Goal: Information Seeking & Learning: Learn about a topic

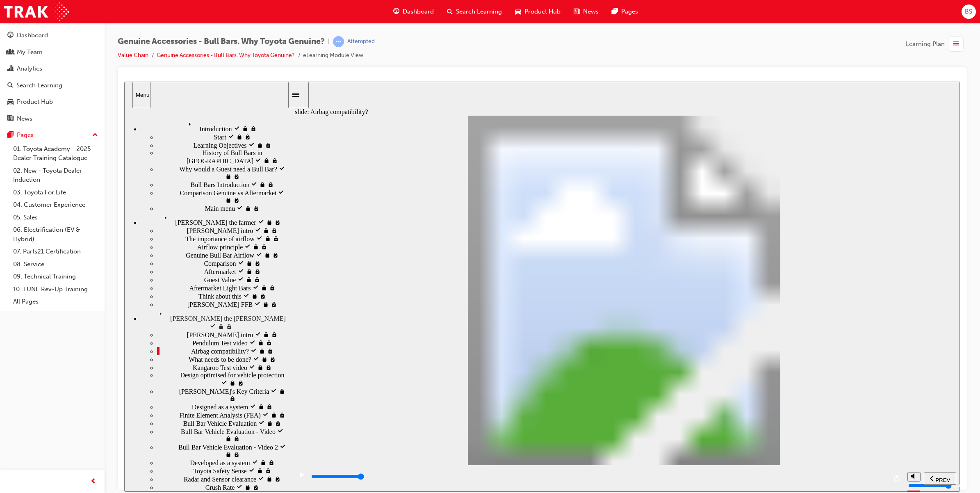
type input "5100"
type input "0"
type input "5100"
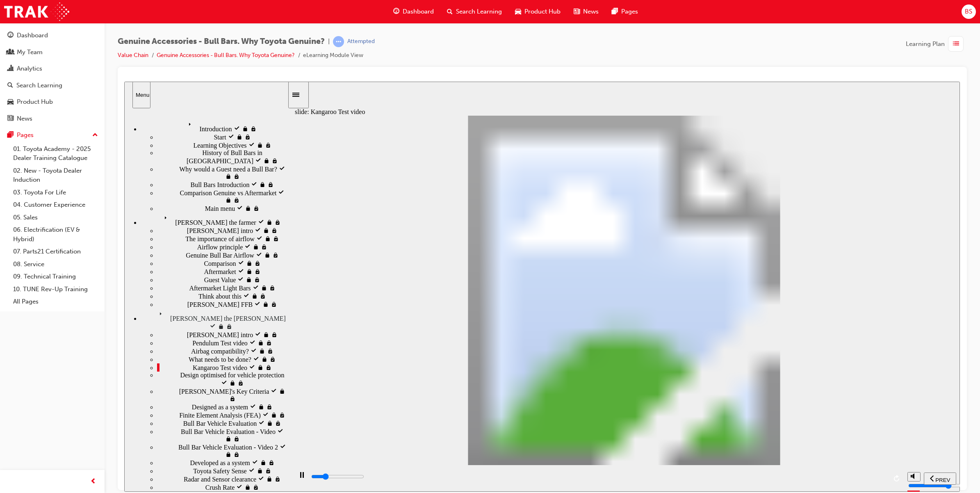
type input "0"
type input "5100"
type input "0"
type input "5200"
type input "0"
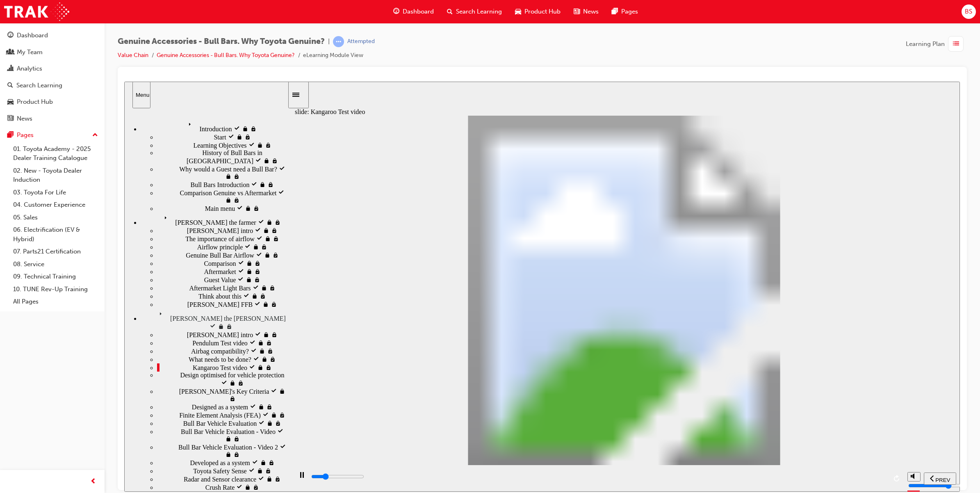
type input "5200"
type input "0"
type input "5200"
type input "0"
type input "5200"
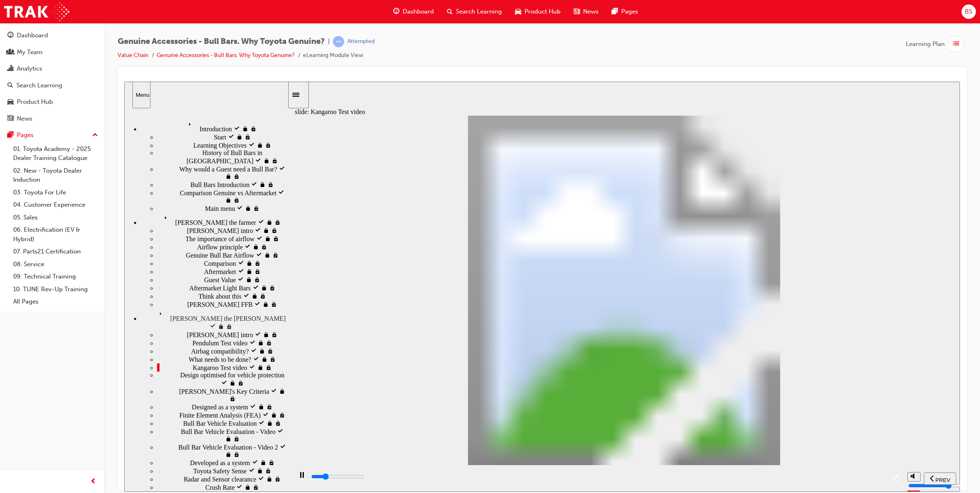
type input "0"
type input "5200"
type input "0"
type input "5200"
type input "0"
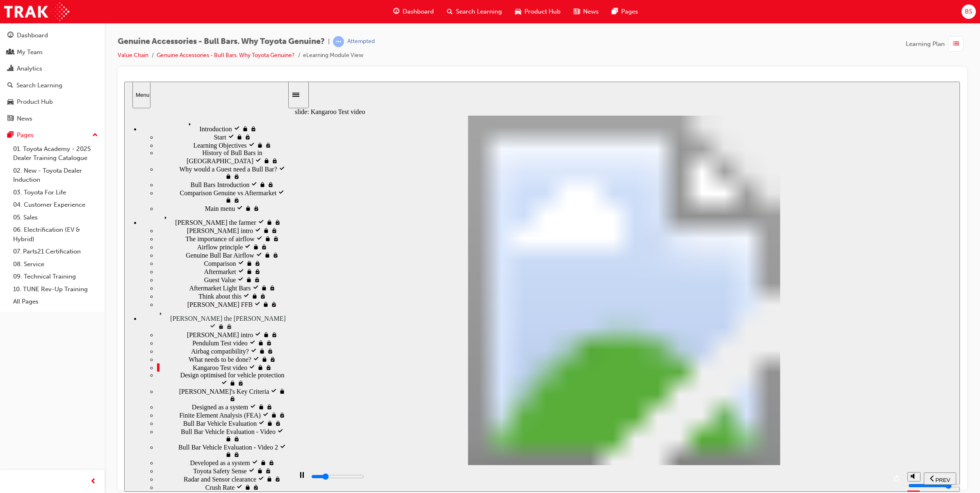
type input "5300"
type input "0"
type input "5300"
type input "0"
type input "5300"
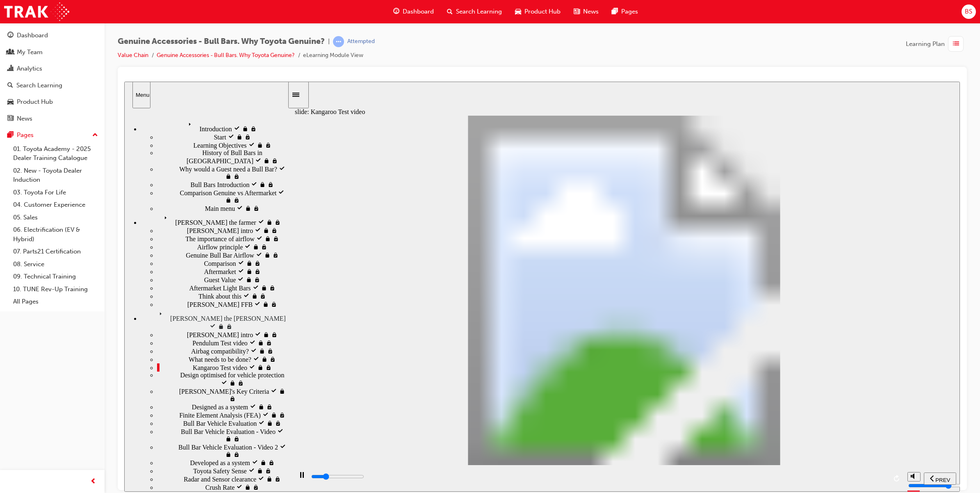
type input "0"
type input "5300"
type input "0"
type input "5300"
type input "0"
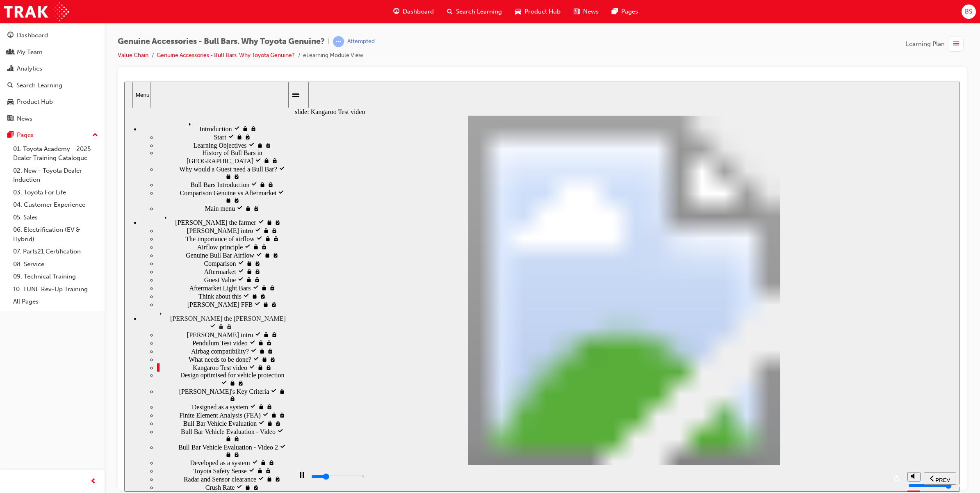
type input "5300"
type input "0"
type input "5400"
type input "0"
type input "5600"
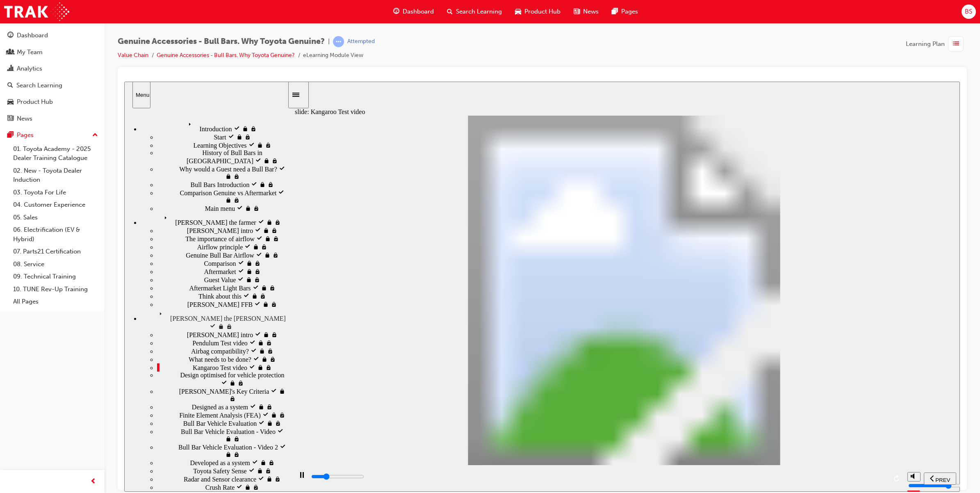
type input "1"
type input "5900"
type input "1"
type input "6200"
type input "1"
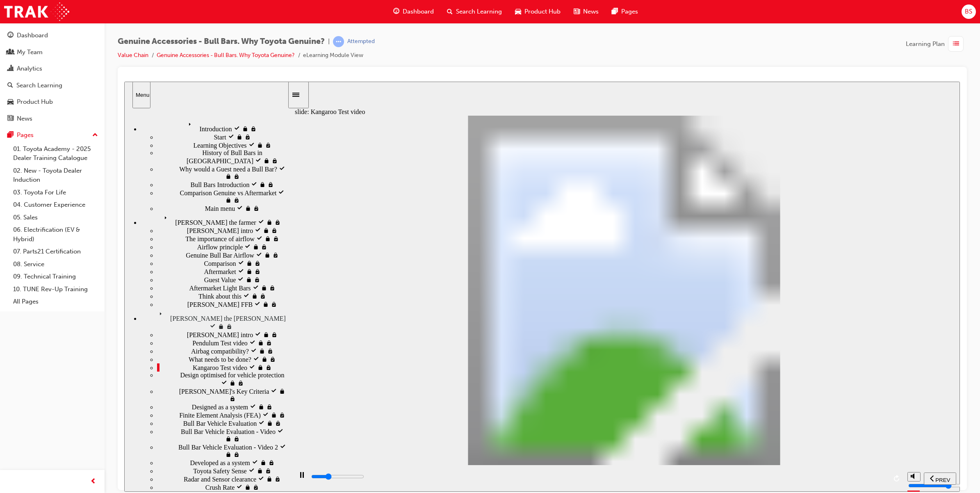
type input "6400"
type input "2"
type input "6700"
type input "2"
type input "7000"
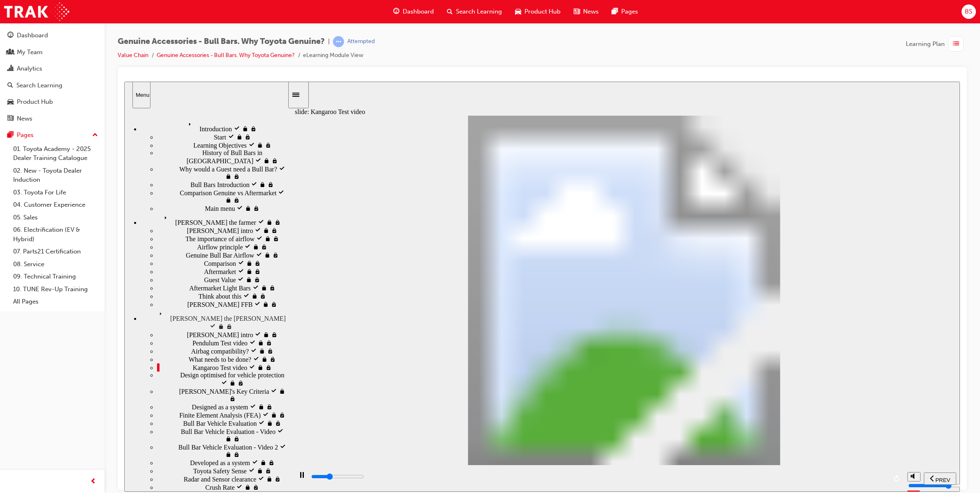
type input "2"
type input "7200"
type input "2"
type input "7500"
type input "3"
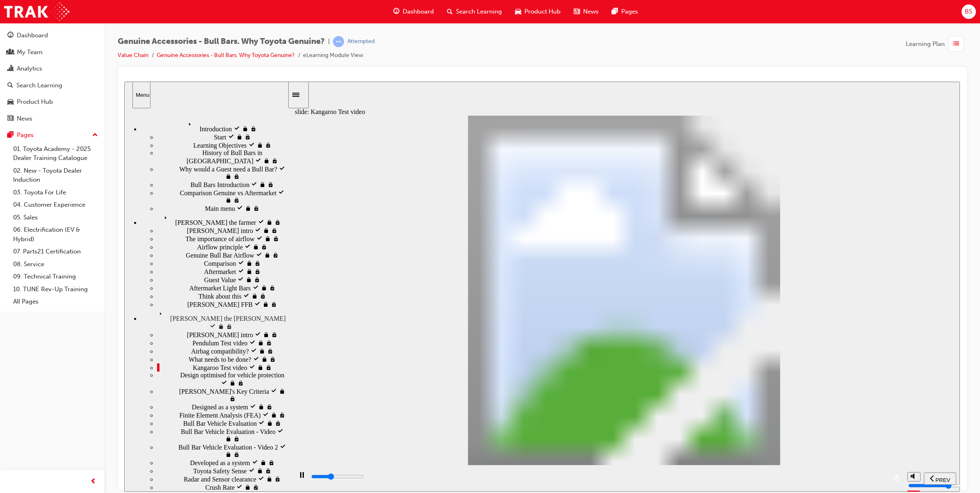
type input "7800"
type input "3"
type input "8000"
type input "3"
type input "8300"
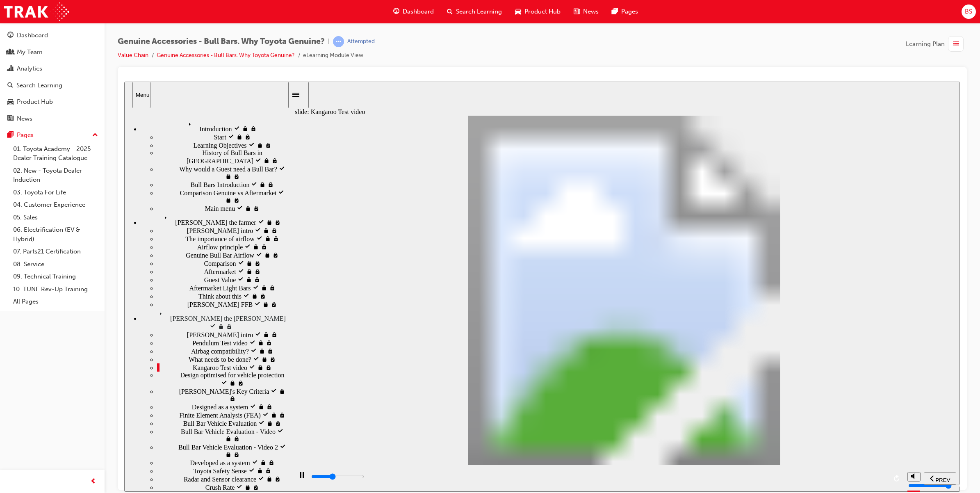
type input "3"
type input "8600"
type input "4"
type input "8800"
type input "4"
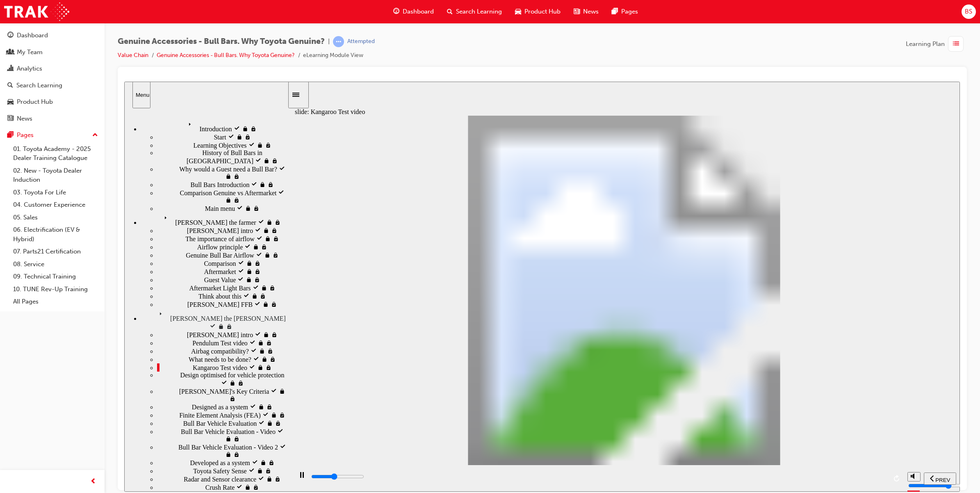
type input "9100"
type input "4"
type input "9400"
type input "4"
type input "9600"
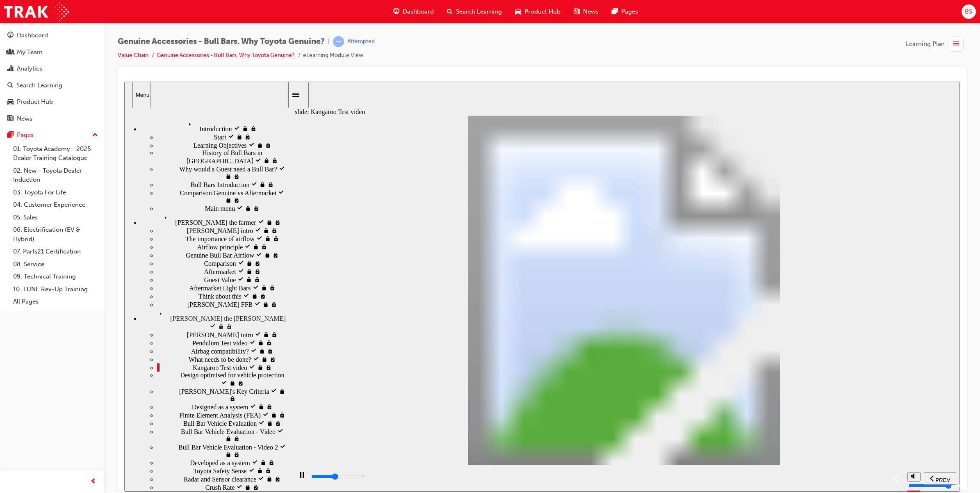
type input "5"
type input "9900"
type input "5"
type input "10200"
type input "5"
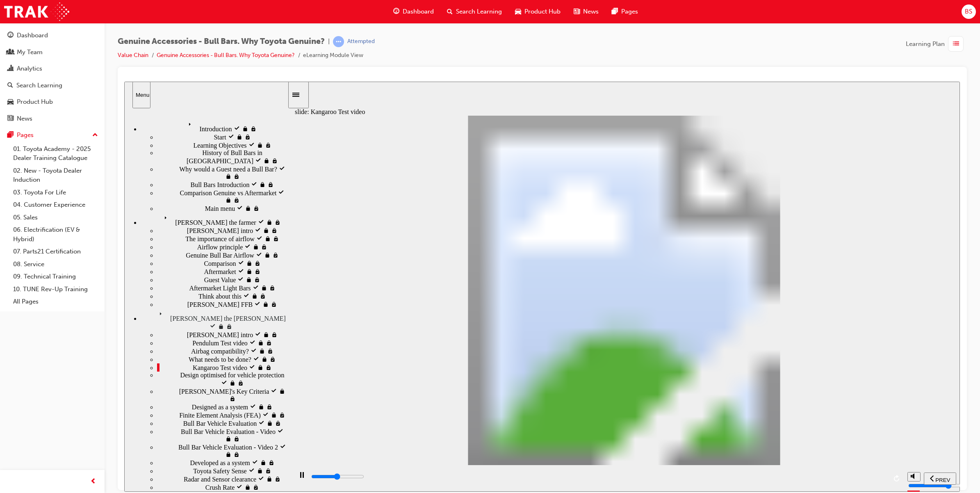
type input "10400"
type input "6"
type input "10700"
type input "6"
type input "11000"
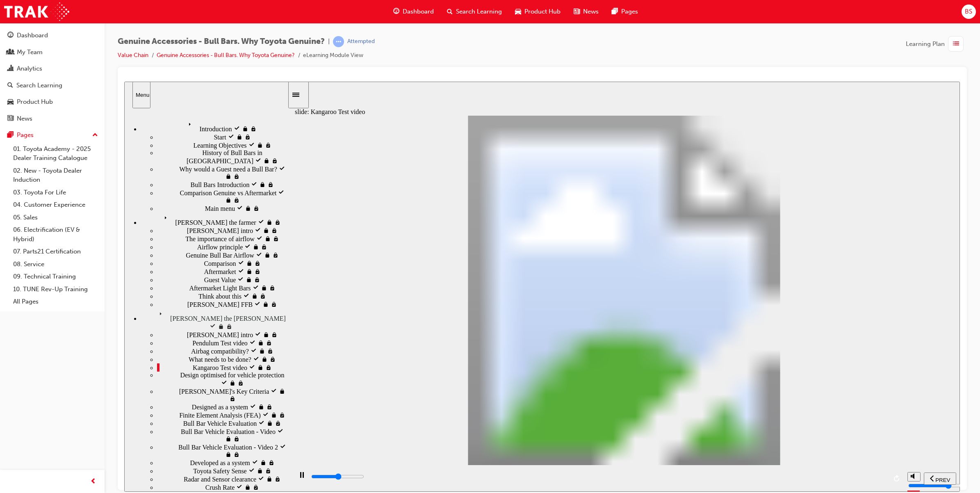
type input "6"
type input "11200"
type input "6"
type input "11500"
type input "7"
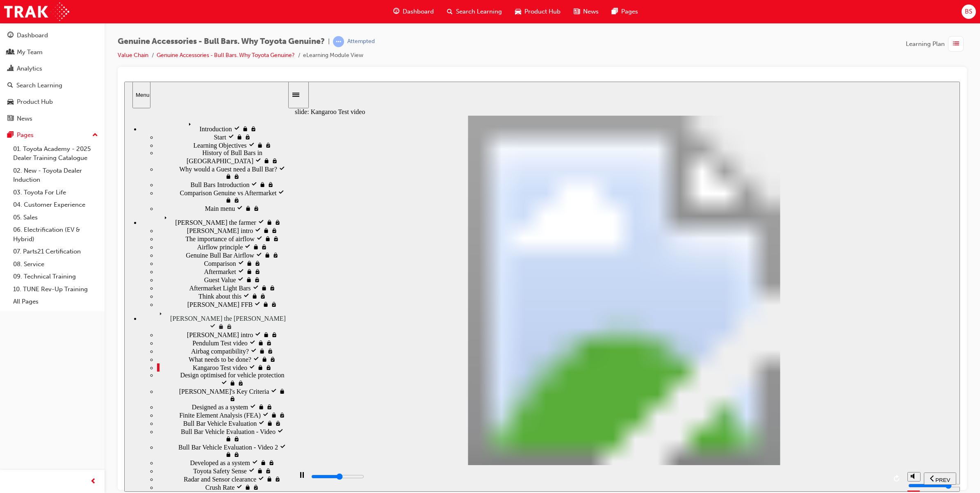
type input "11800"
type input "7"
type input "12000"
type input "7"
type input "12300"
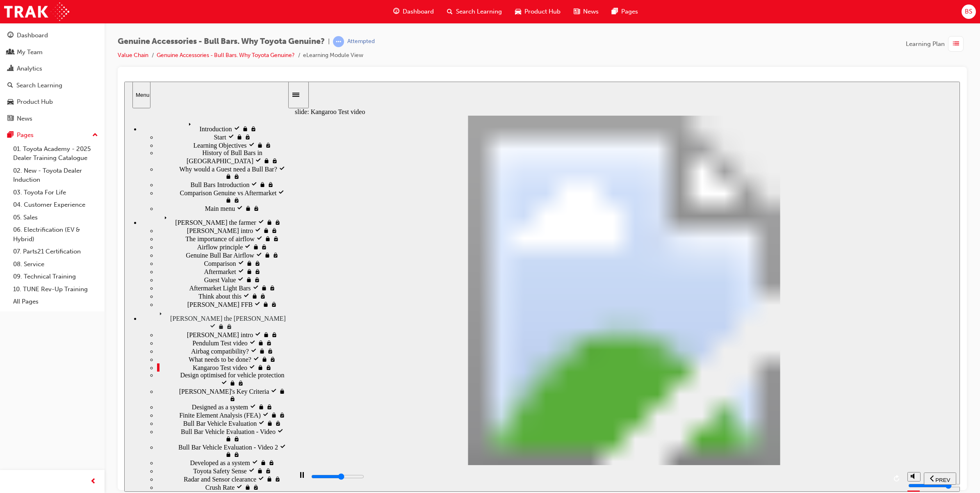
type input "7"
type input "12600"
type input "8"
type input "12800"
type input "8"
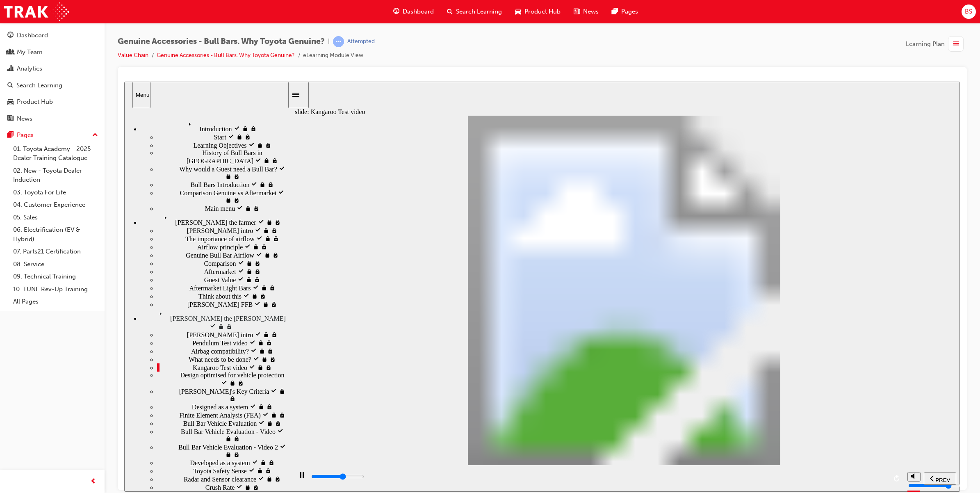
type input "13100"
type input "8"
type input "13400"
type input "8"
type input "13600"
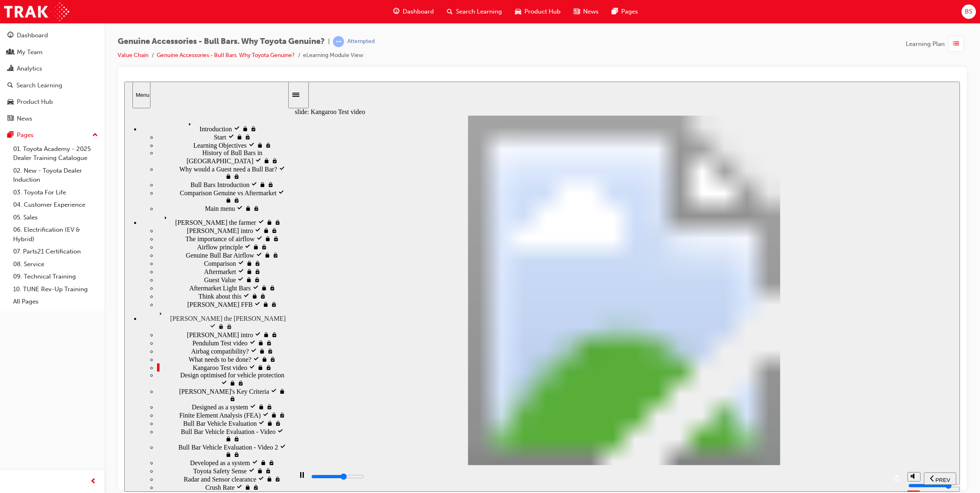
type input "9"
type input "13900"
type input "9"
type input "14200"
type input "9"
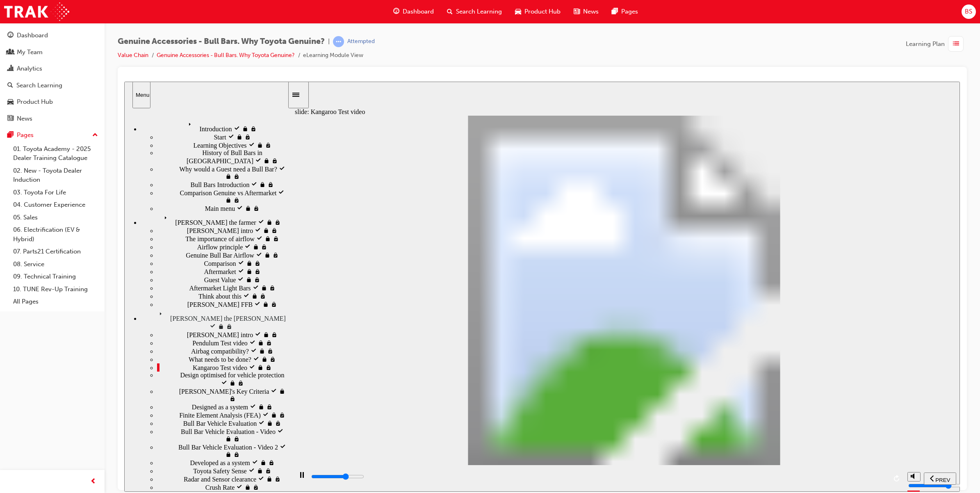
type input "14400"
type input "10"
type input "14700"
type input "10"
type input "14900"
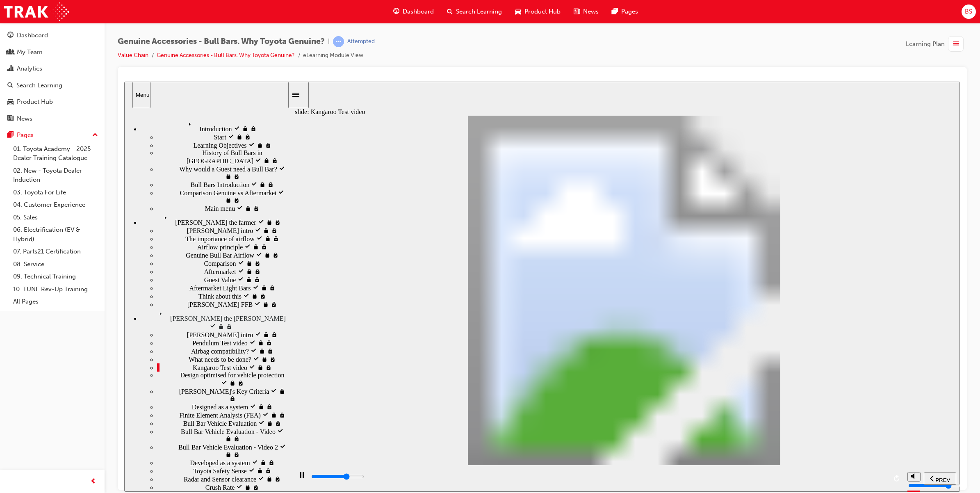
type input "10"
type input "15200"
type input "10"
type input "15500"
type input "11"
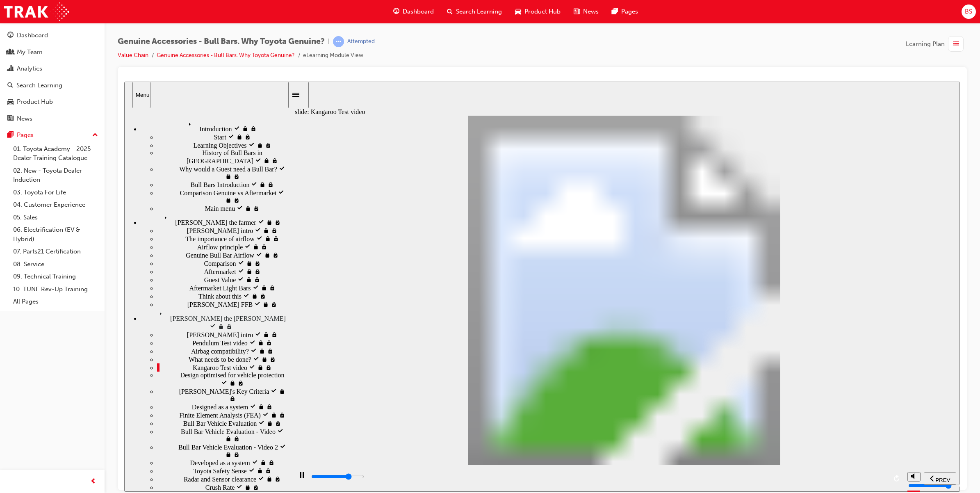
type input "15700"
type input "11"
type input "16000"
type input "11"
type input "16300"
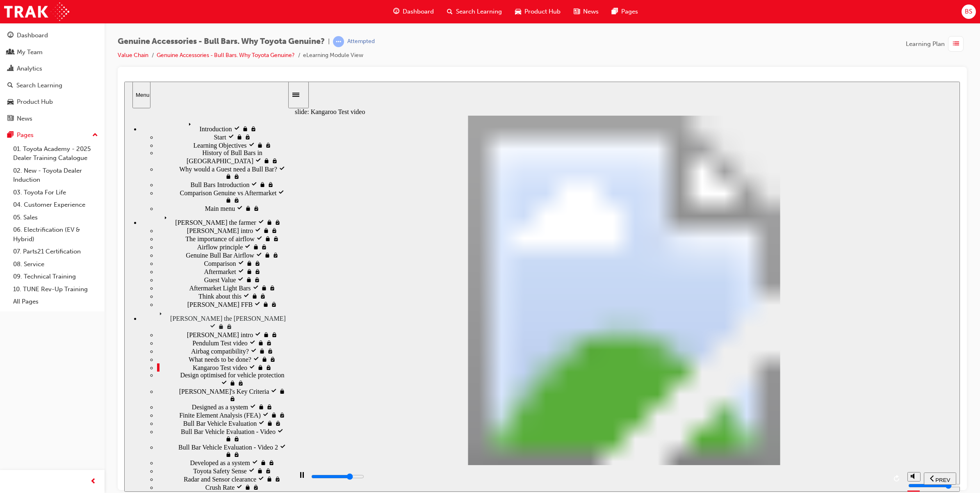
type input "11"
type input "16500"
type input "12"
type input "16800"
type input "12"
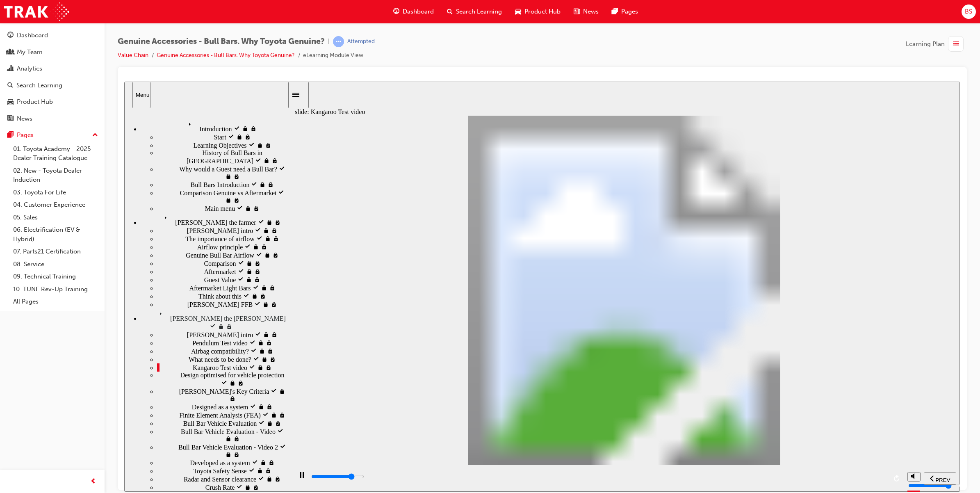
type input "17100"
type input "12"
type input "17300"
type input "12"
type input "17600"
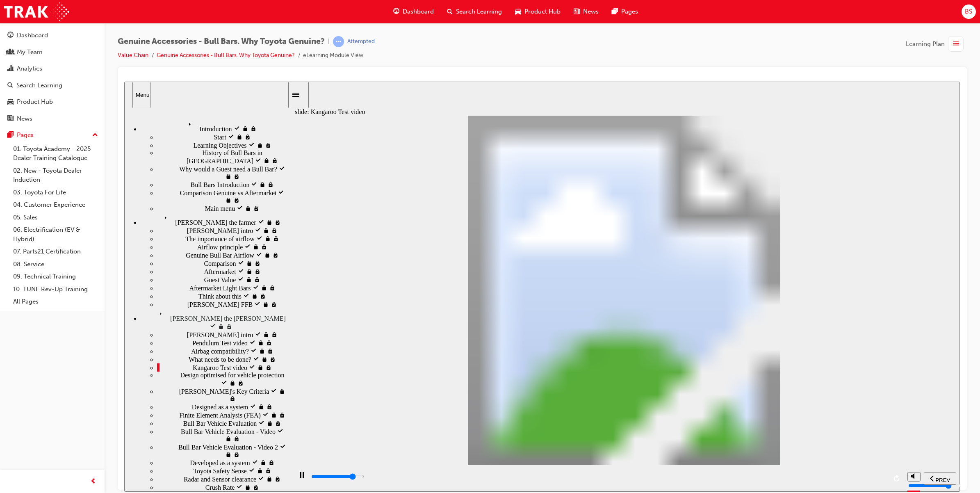
type input "13"
type input "17900"
type input "13"
type input "18100"
type input "13"
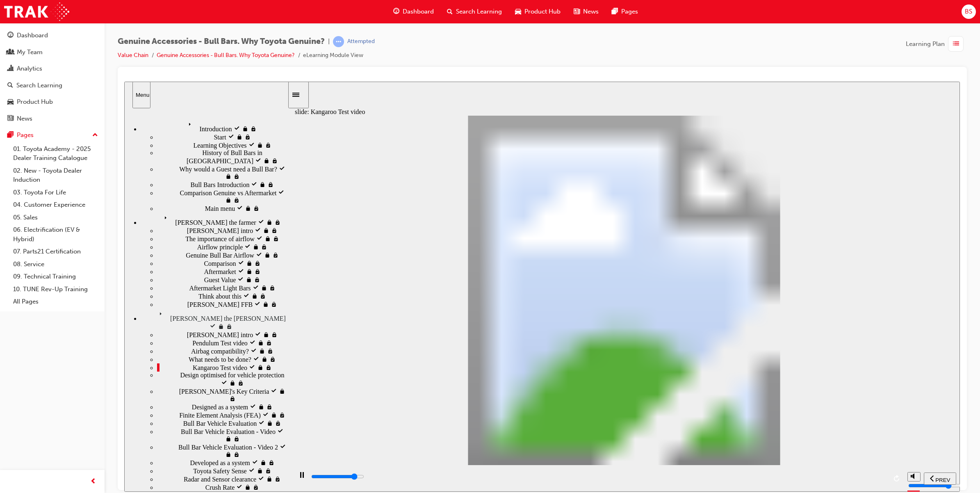
type input "18400"
type input "14"
type input "18700"
type input "14"
type input "18900"
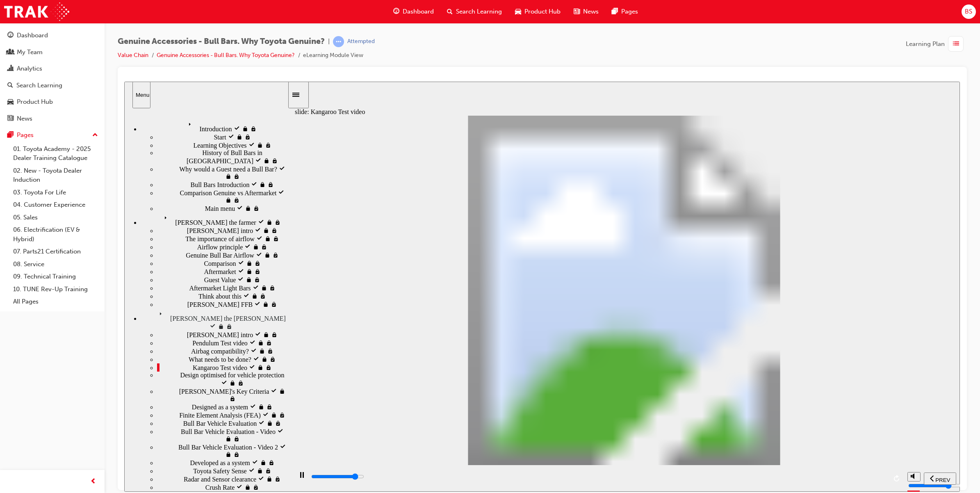
type input "14"
type input "19200"
type input "14"
type input "19500"
type input "15"
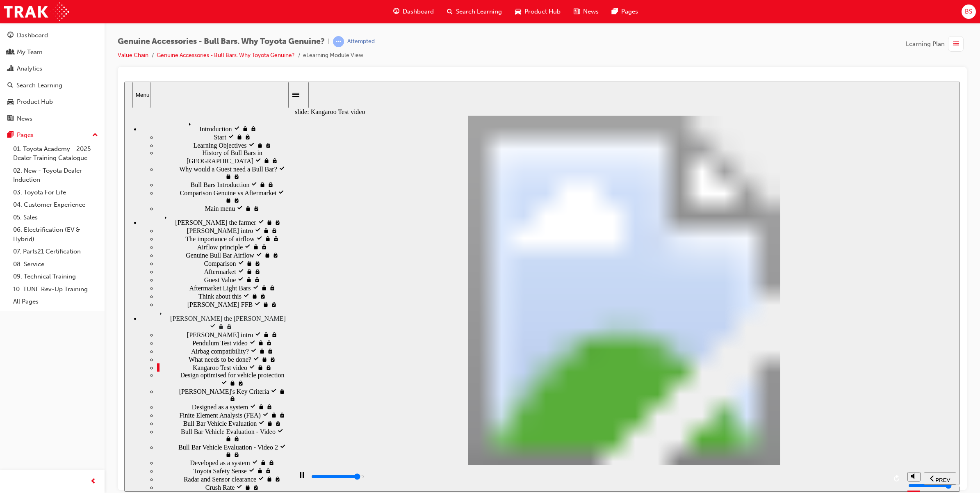
type input "19700"
type input "15"
type input "20000"
type input "15"
type input "20300"
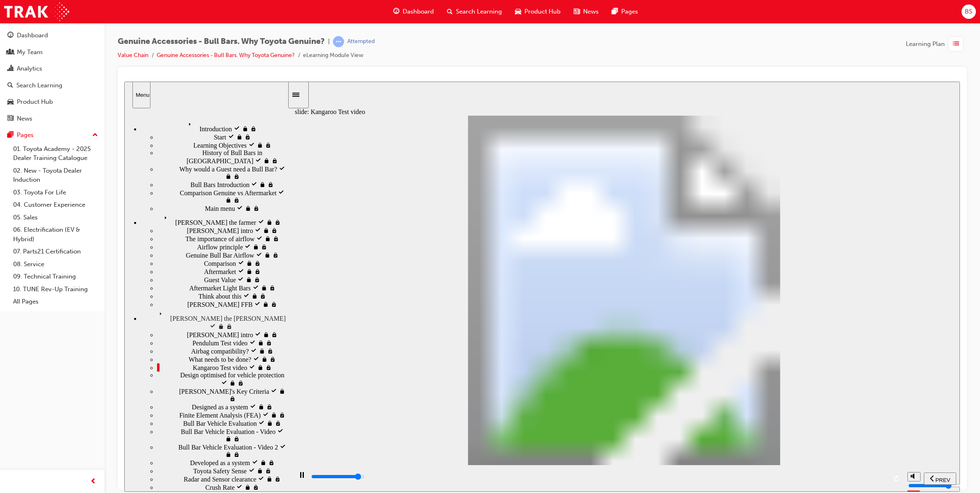
type input "15"
type input "20500"
type input "16"
type input "20800"
type input "16"
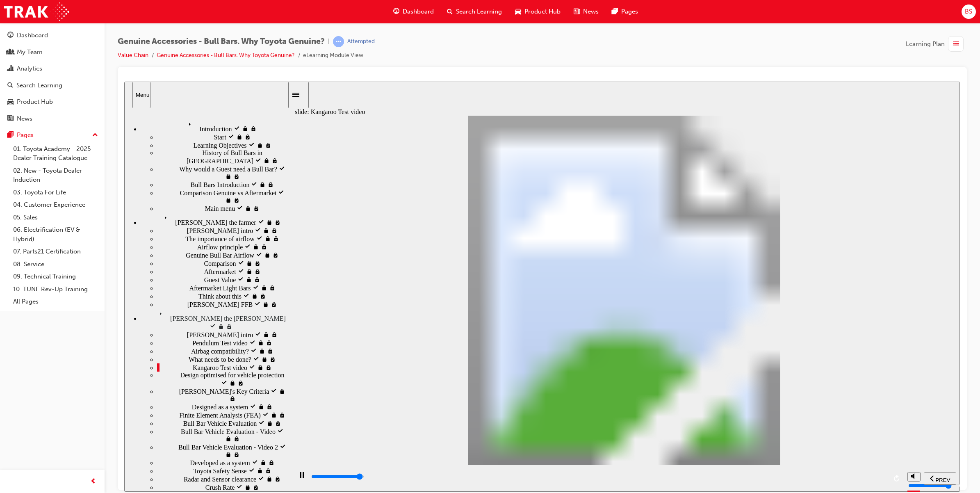
type input "21100"
type input "16"
type input "21300"
type input "16"
type input "21500"
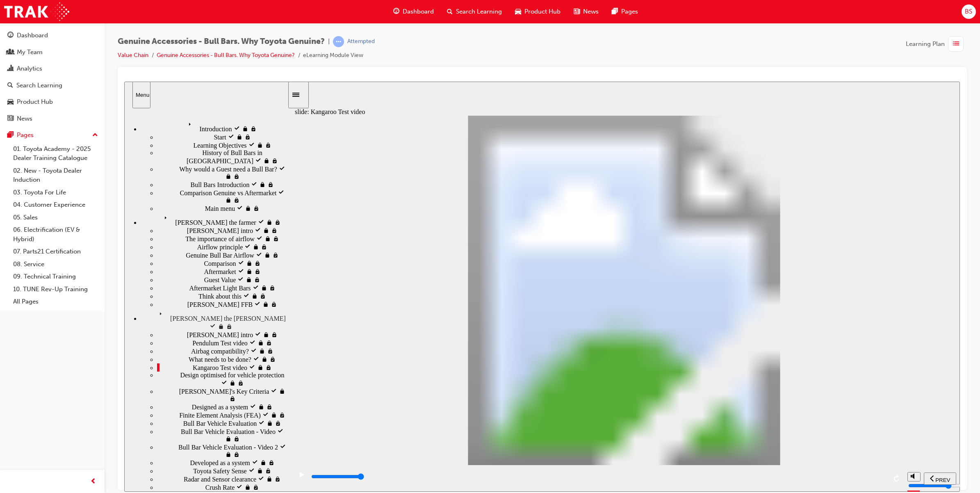
type input "18"
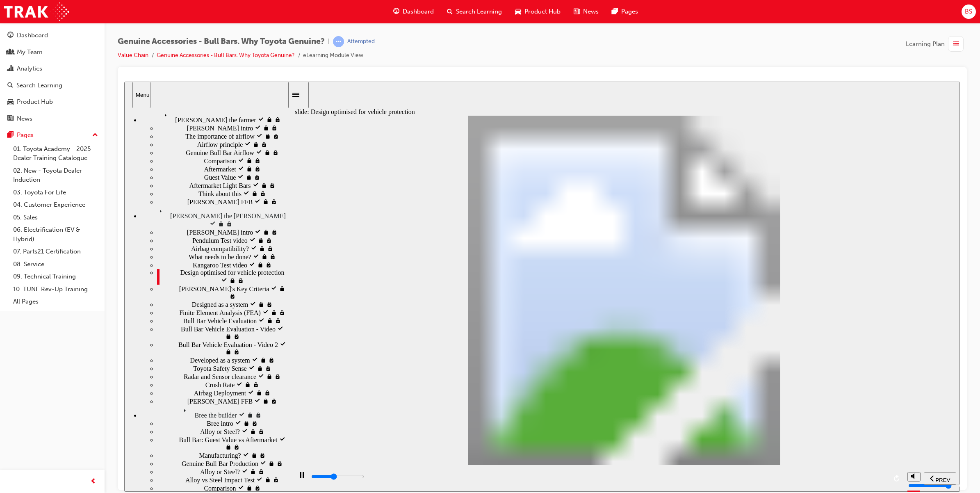
scroll to position [51, 0]
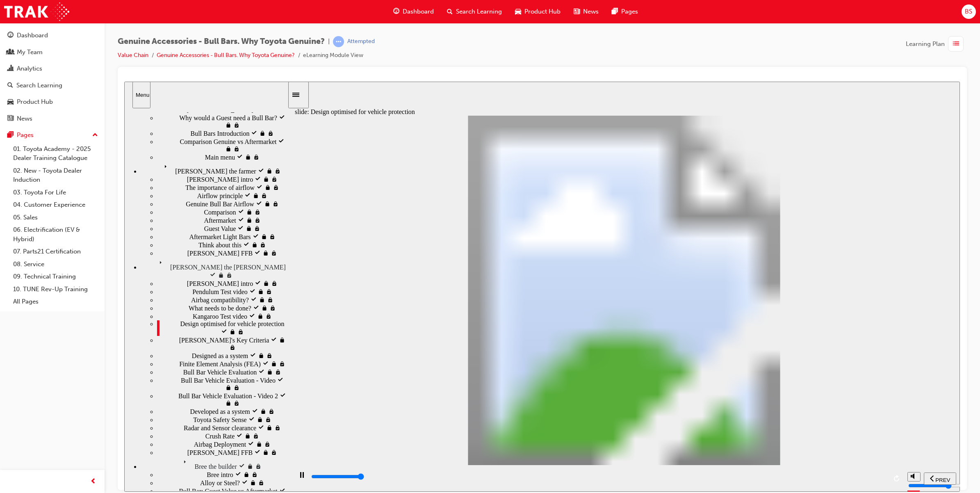
type input "22900"
